Goal: Task Accomplishment & Management: Complete application form

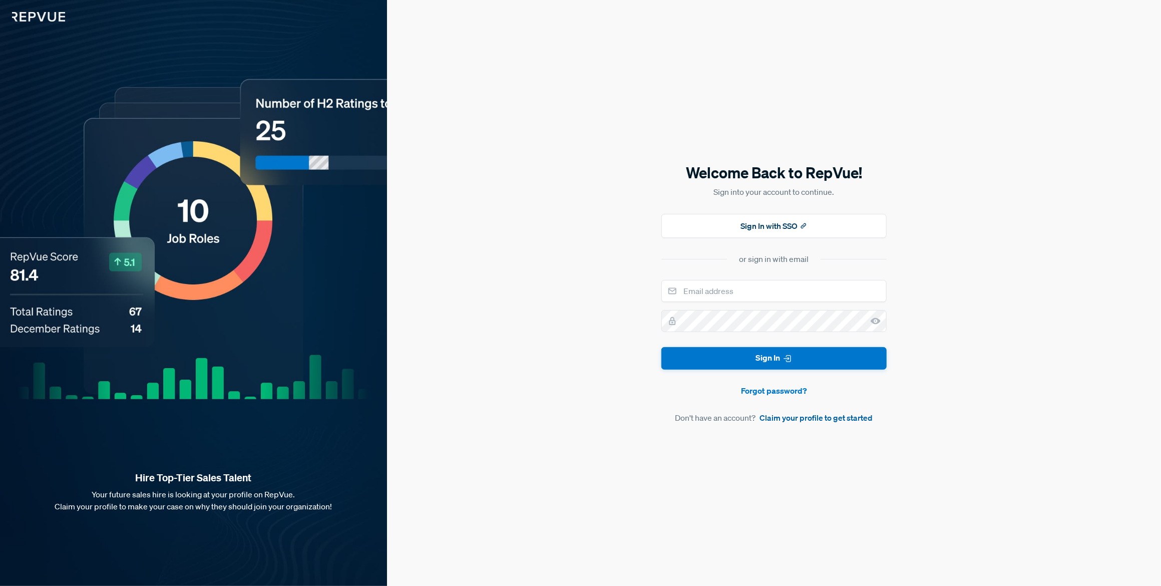
click at [800, 419] on link "Claim your profile to get started" at bounding box center [815, 417] width 113 height 12
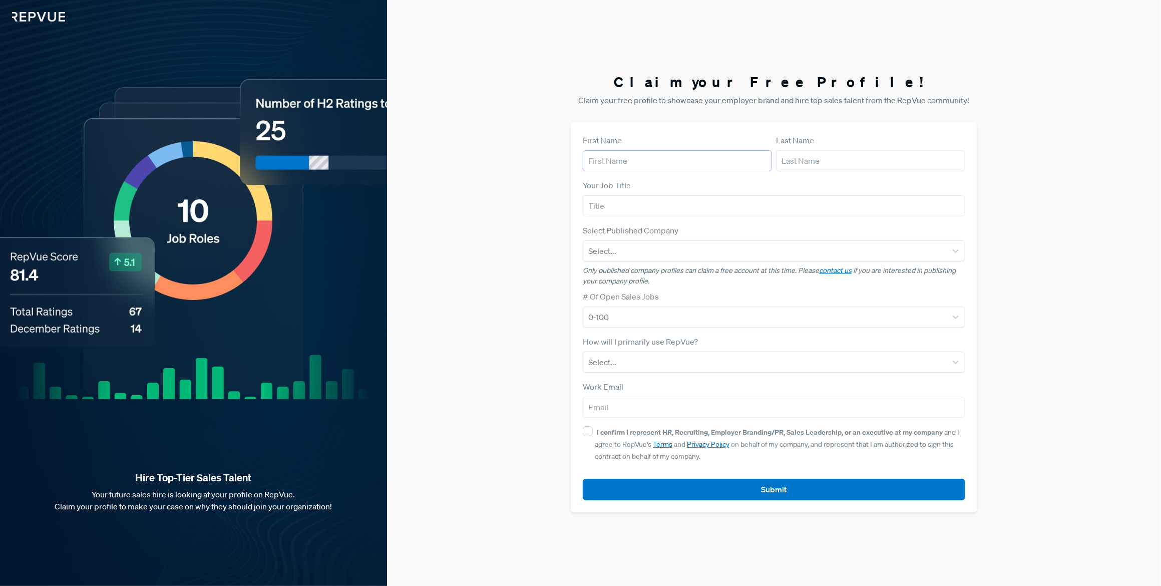
click at [653, 161] on input "text" at bounding box center [677, 160] width 189 height 21
type input "Harsh"
type input "[PERSON_NAME]"
click at [687, 207] on input "text" at bounding box center [774, 205] width 382 height 21
type input "Growth Specialist"
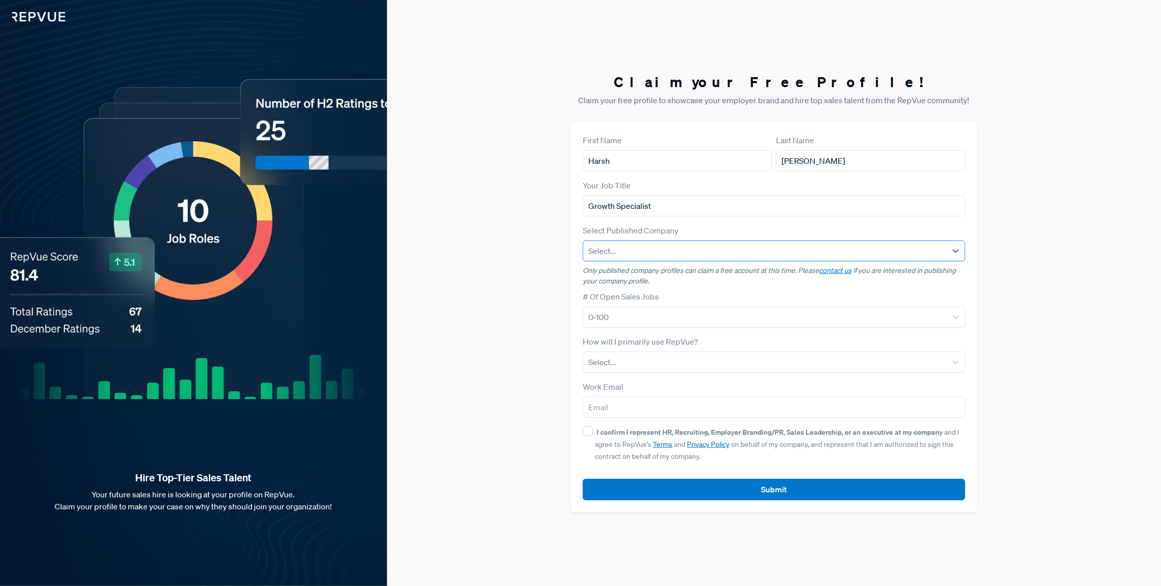
click at [683, 255] on div at bounding box center [764, 251] width 353 height 14
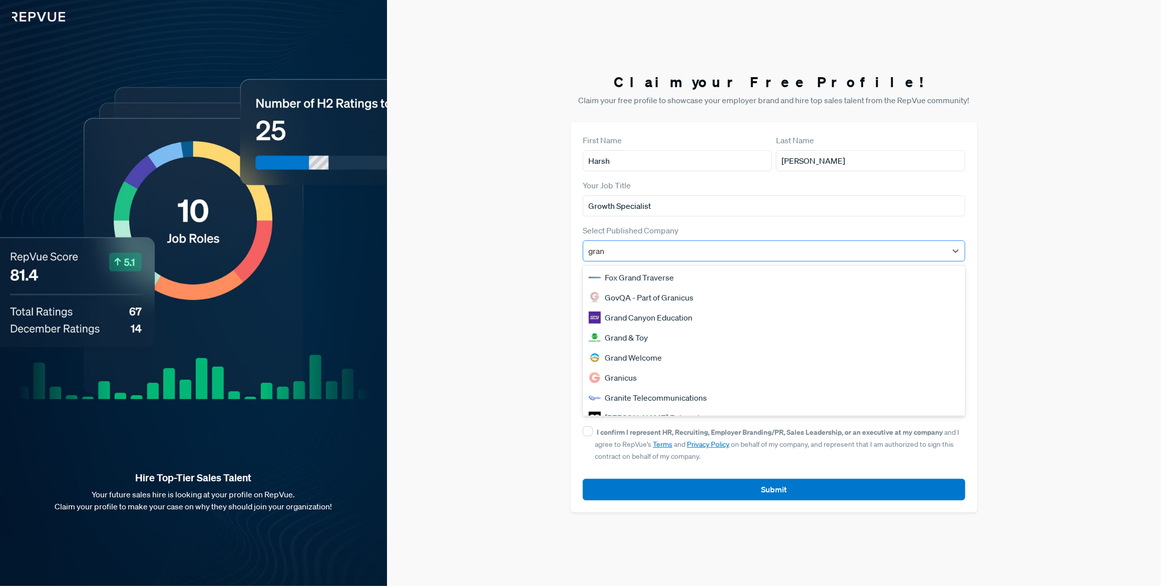
type input "grant"
click at [526, 292] on div "Claim your Free Profile! Claim your free profile to showcase your employer bran…" at bounding box center [774, 293] width 774 height 586
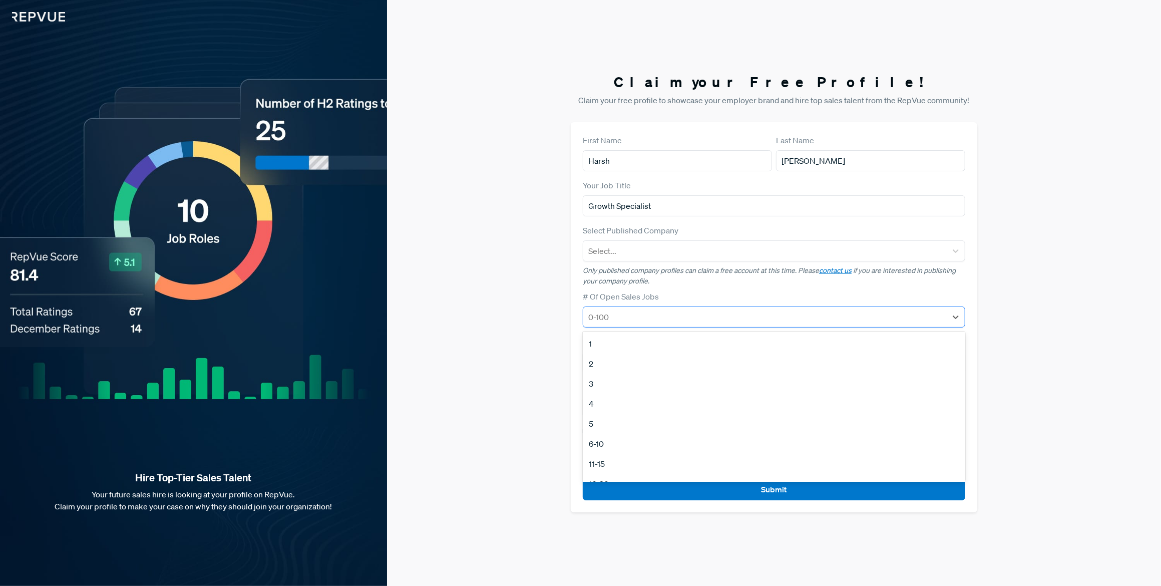
click at [616, 317] on div at bounding box center [764, 317] width 353 height 14
click at [749, 301] on div "# Of Open Sales Jobs 12 results available. Use Up and Down to choose options, p…" at bounding box center [774, 308] width 382 height 37
